Goal: Task Accomplishment & Management: Complete application form

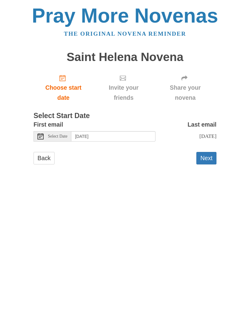
click at [60, 135] on span "Select Date" at bounding box center [58, 136] width 20 height 4
click at [212, 153] on button "Next" at bounding box center [207, 158] width 20 height 13
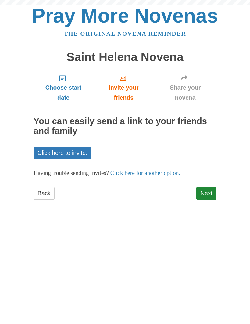
click at [207, 160] on div "Choose start date Invite your friends Share your novena You can easily send a l…" at bounding box center [125, 138] width 183 height 136
click at [211, 189] on link "Next" at bounding box center [207, 193] width 20 height 13
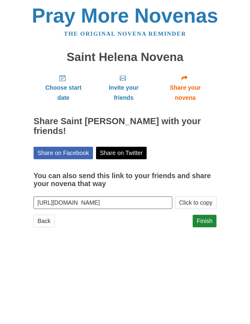
click at [224, 175] on div "Pray More Novenas The original novena reminder Saint Helena Novena Choose start…" at bounding box center [125, 122] width 229 height 245
click at [209, 217] on link "Finish" at bounding box center [205, 221] width 24 height 13
